Goal: Information Seeking & Learning: Learn about a topic

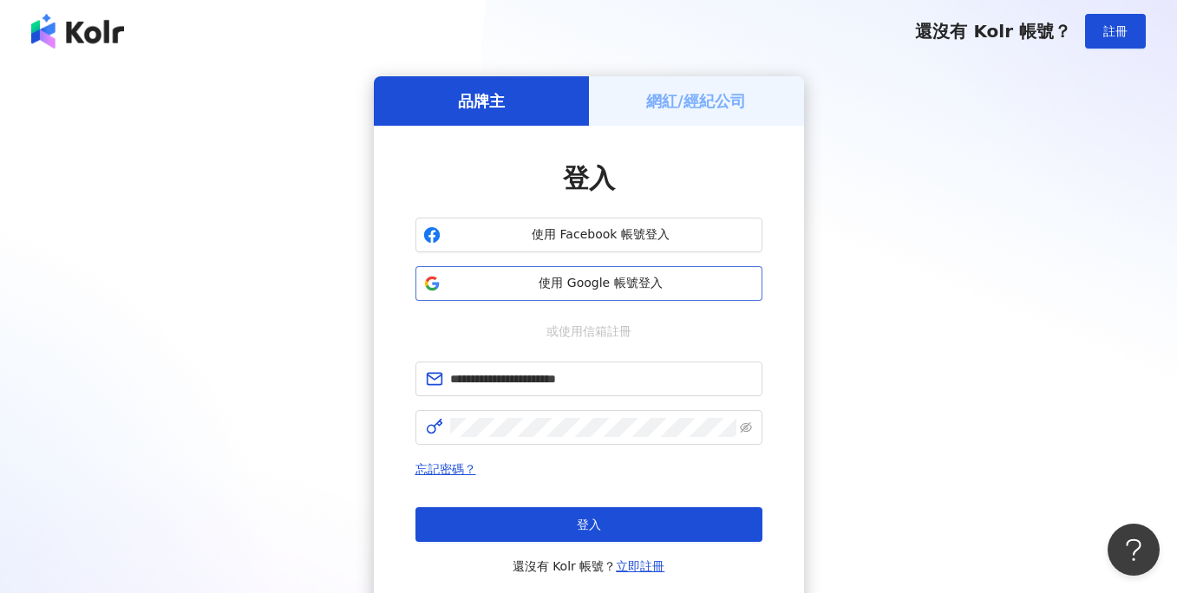
click at [571, 289] on span "使用 Google 帳號登入" at bounding box center [601, 283] width 307 height 17
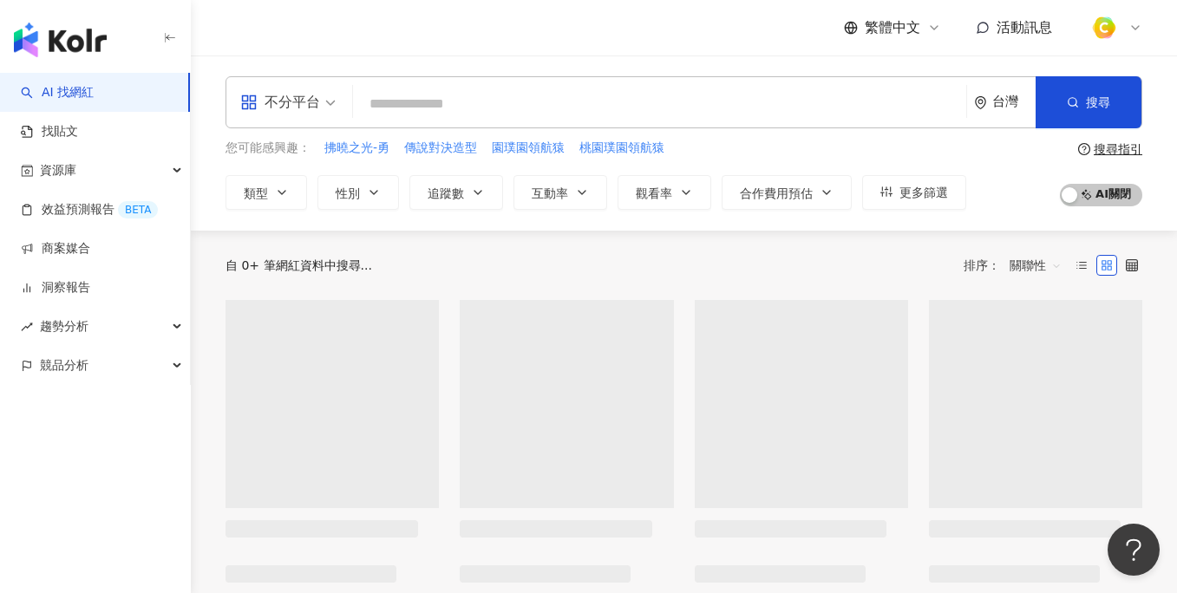
click at [507, 94] on input "search" at bounding box center [659, 104] width 599 height 33
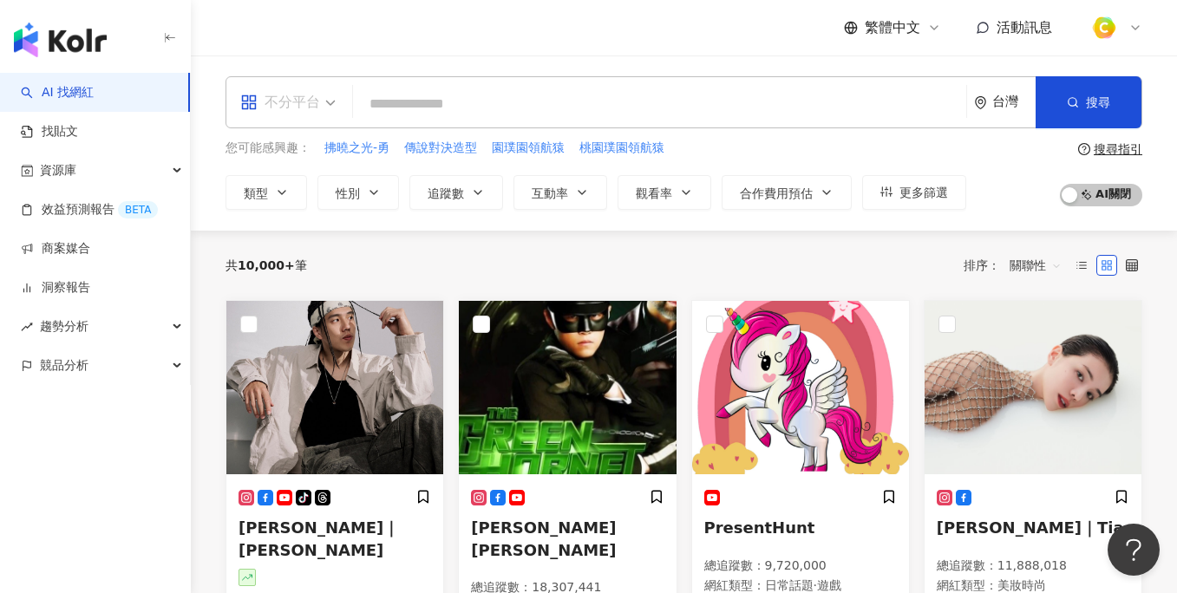
click at [266, 98] on div "不分平台" at bounding box center [280, 102] width 80 height 28
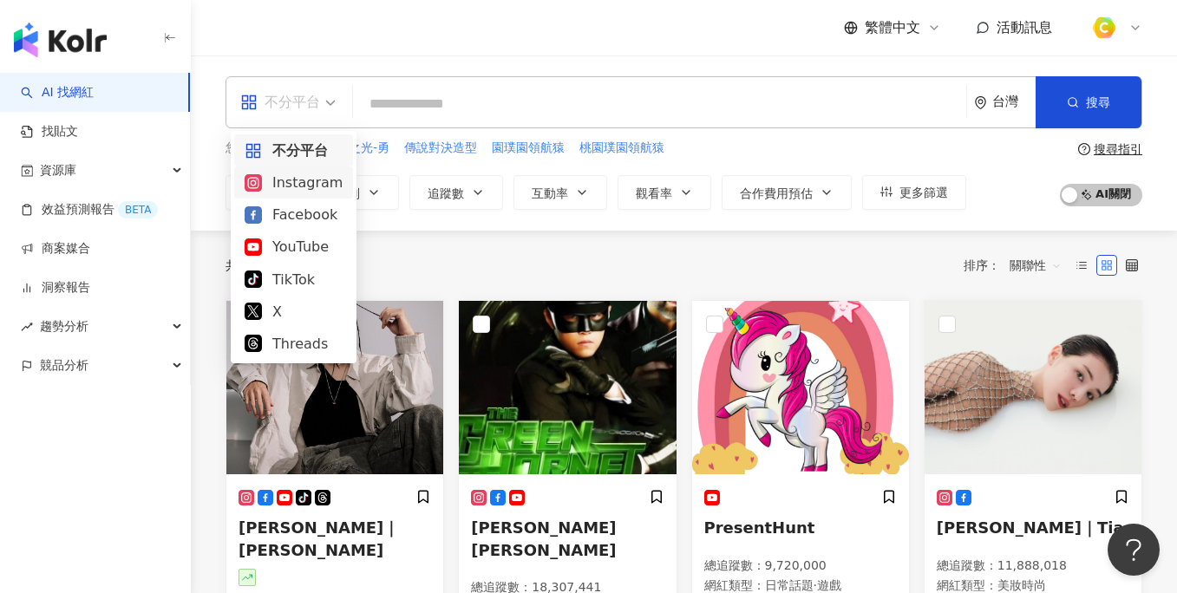
click at [288, 177] on div "Instagram" at bounding box center [294, 183] width 98 height 22
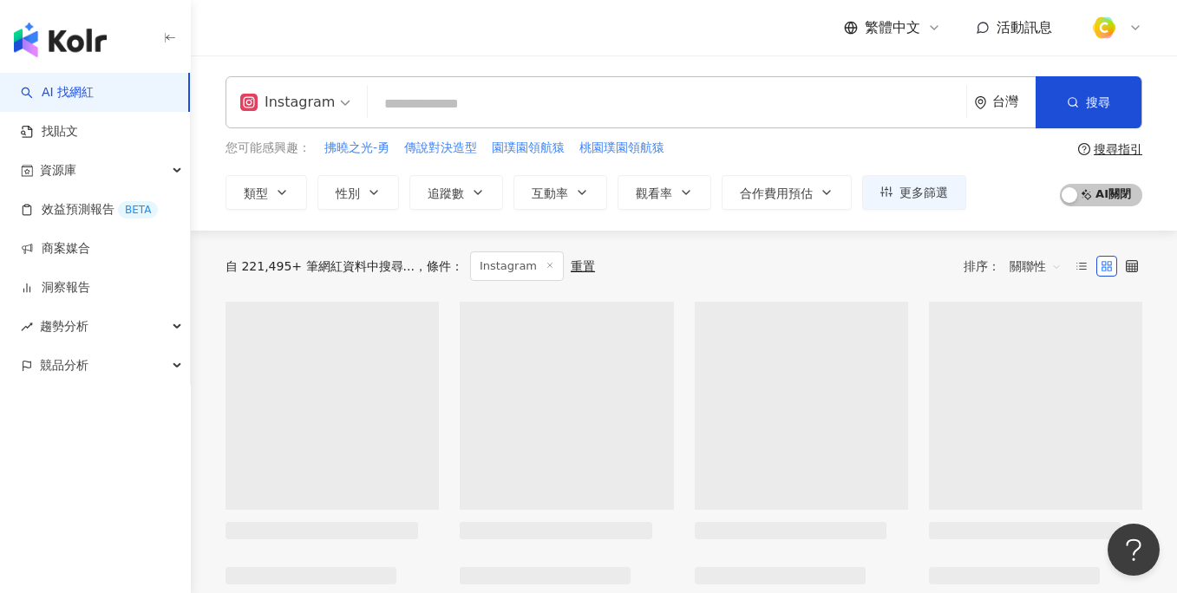
click at [426, 104] on input "search" at bounding box center [667, 104] width 585 height 33
paste input "**********"
type input "**********"
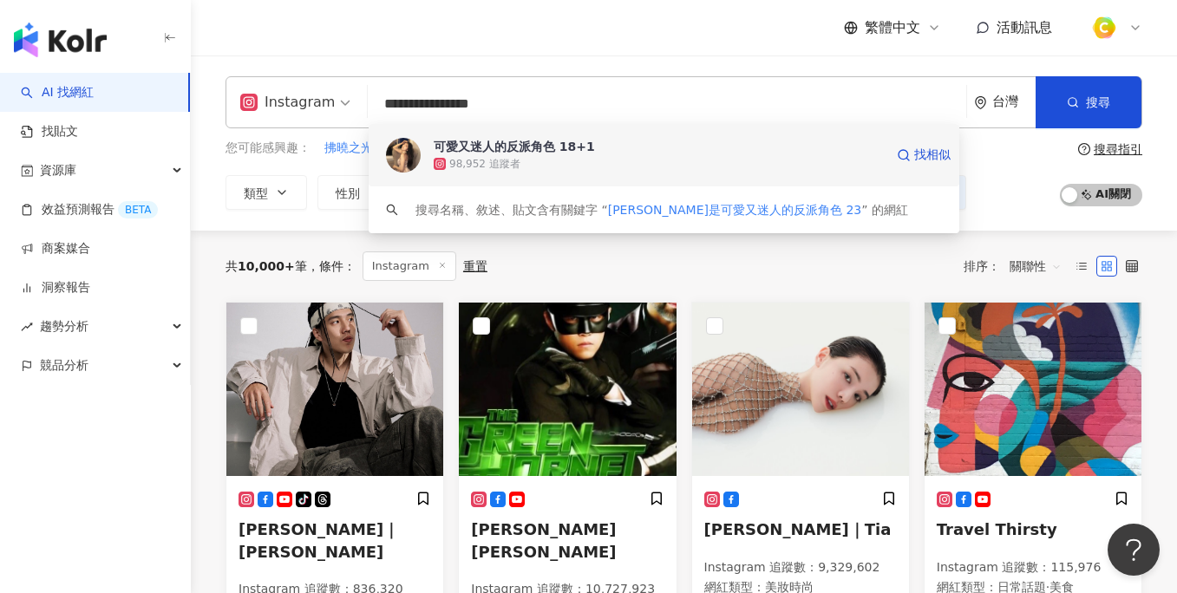
click at [482, 152] on div "可愛又迷人的反派角色 18+1" at bounding box center [514, 146] width 161 height 17
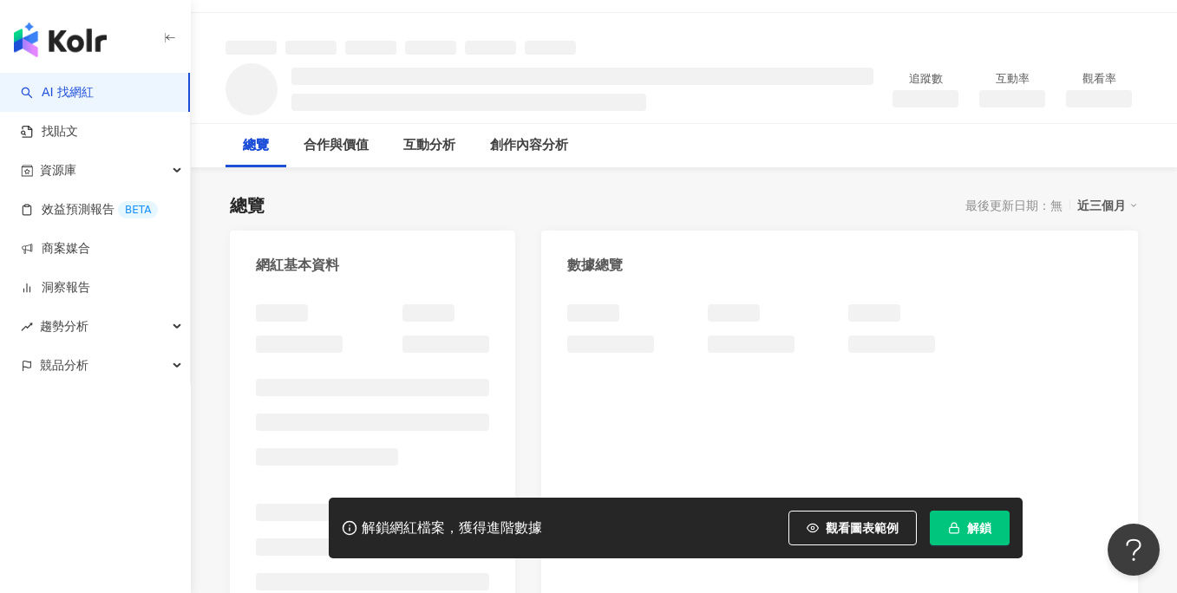
scroll to position [44, 0]
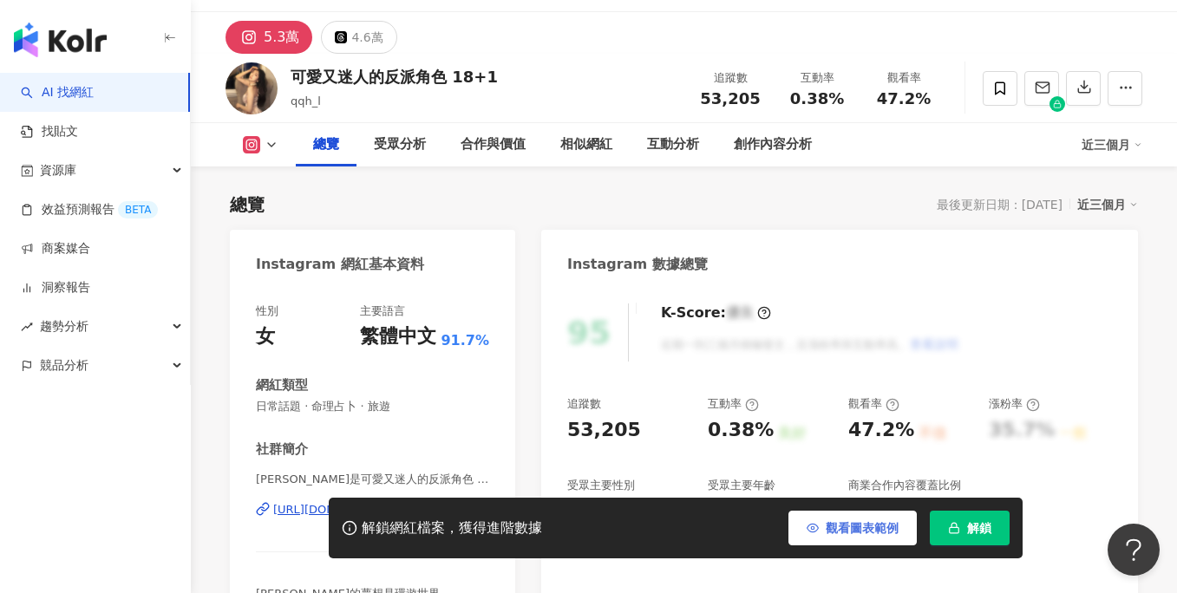
scroll to position [266, 0]
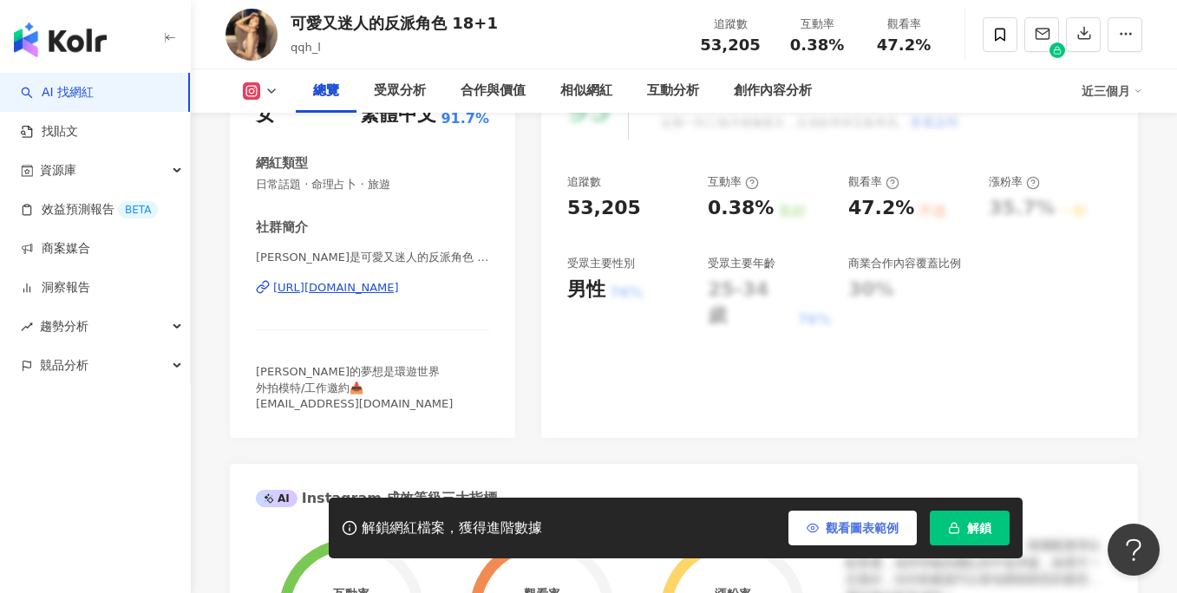
click at [832, 533] on span "觀看圖表範例" at bounding box center [862, 528] width 73 height 14
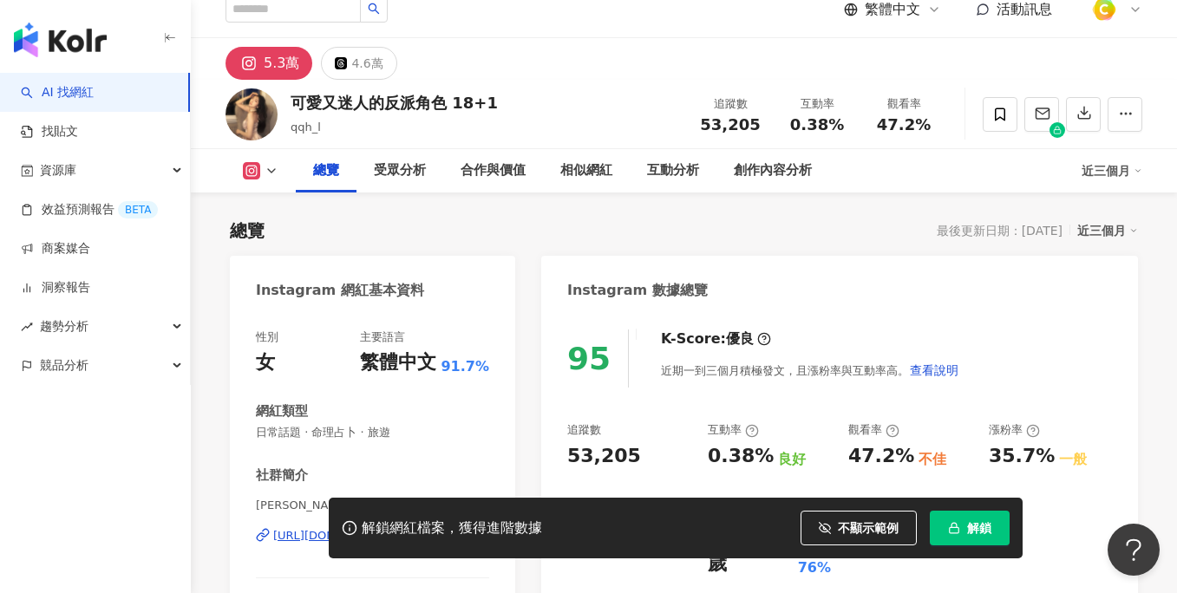
scroll to position [162, 0]
